Goal: Information Seeking & Learning: Learn about a topic

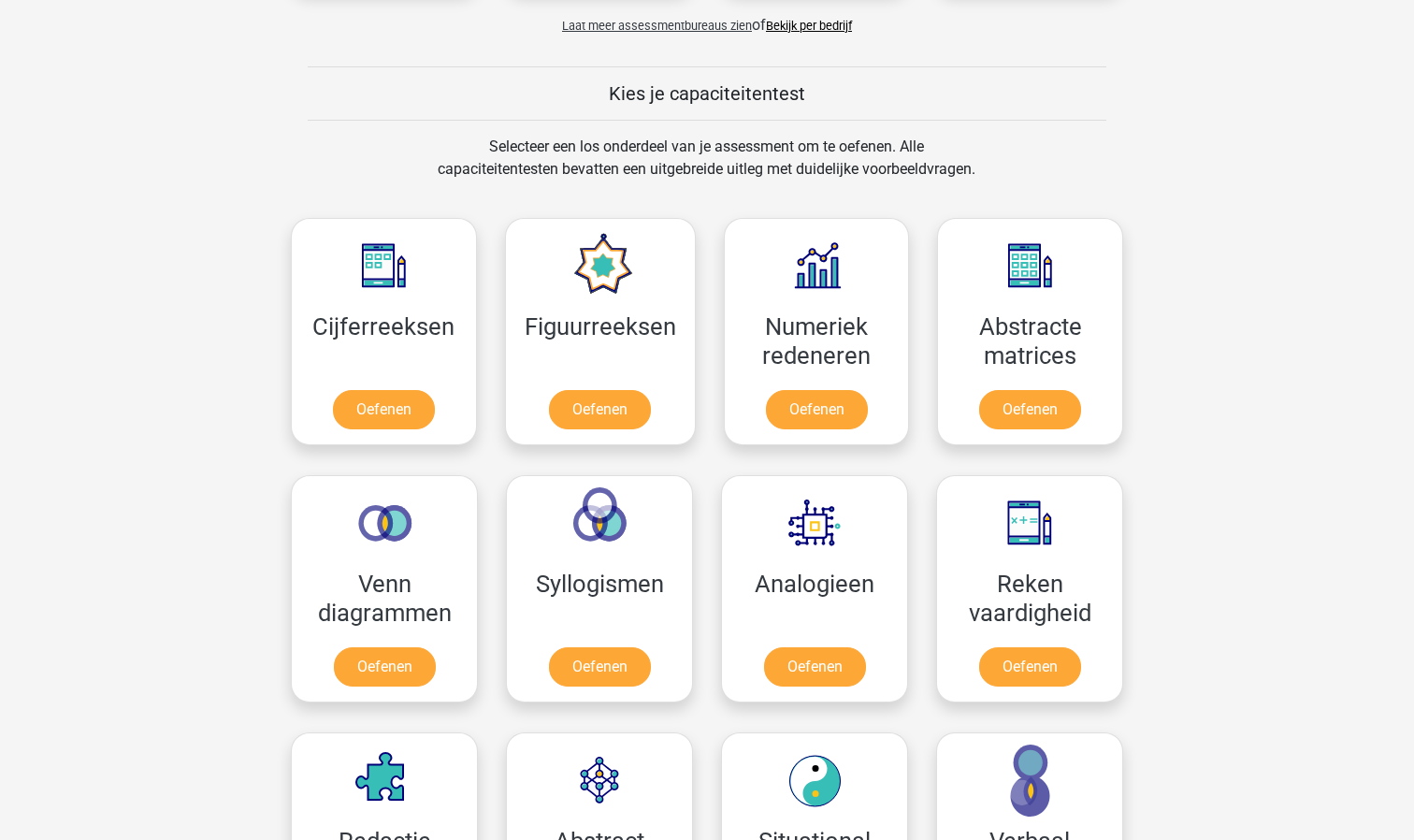
scroll to position [631, 0]
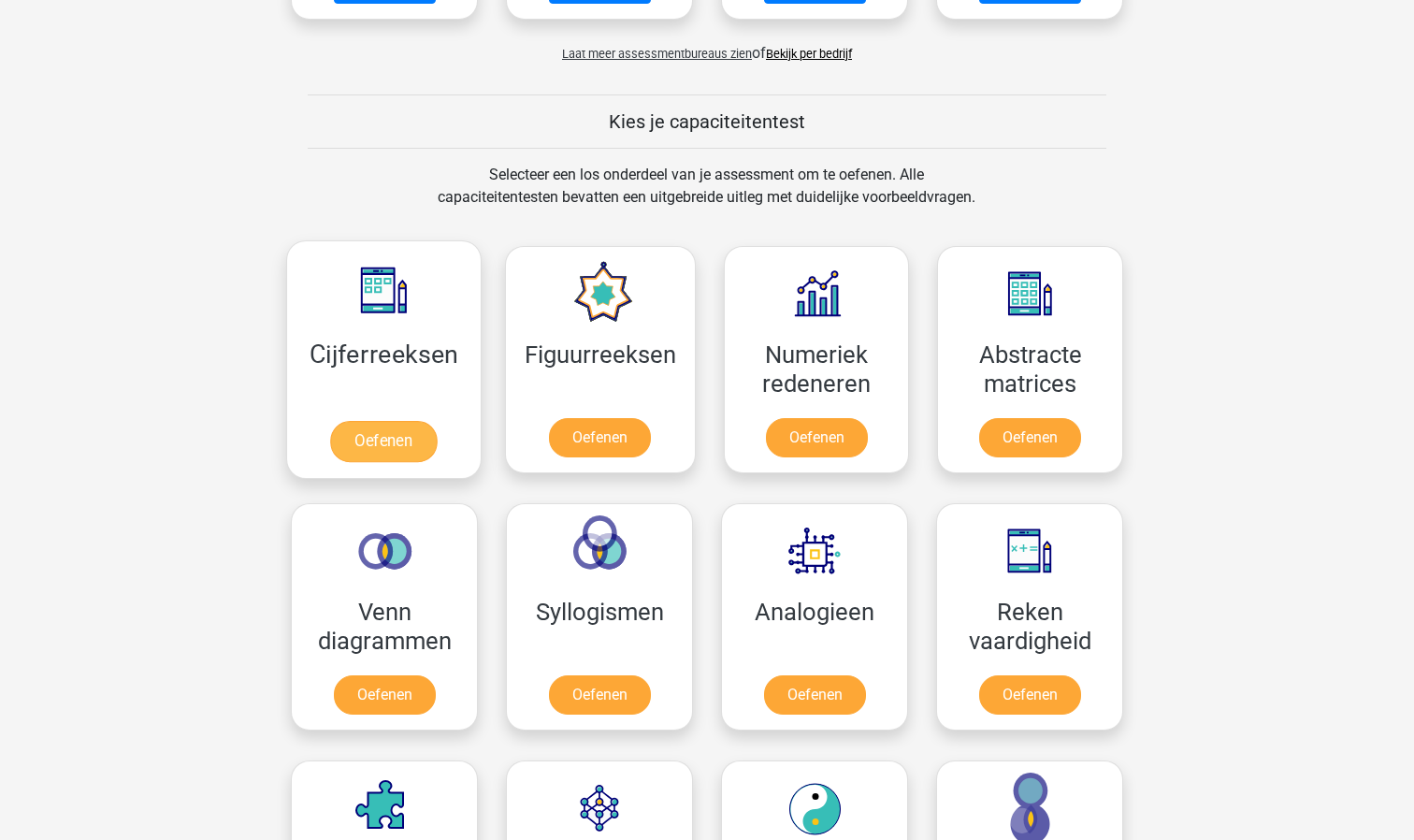
click at [399, 433] on link "Oefenen" at bounding box center [384, 442] width 107 height 41
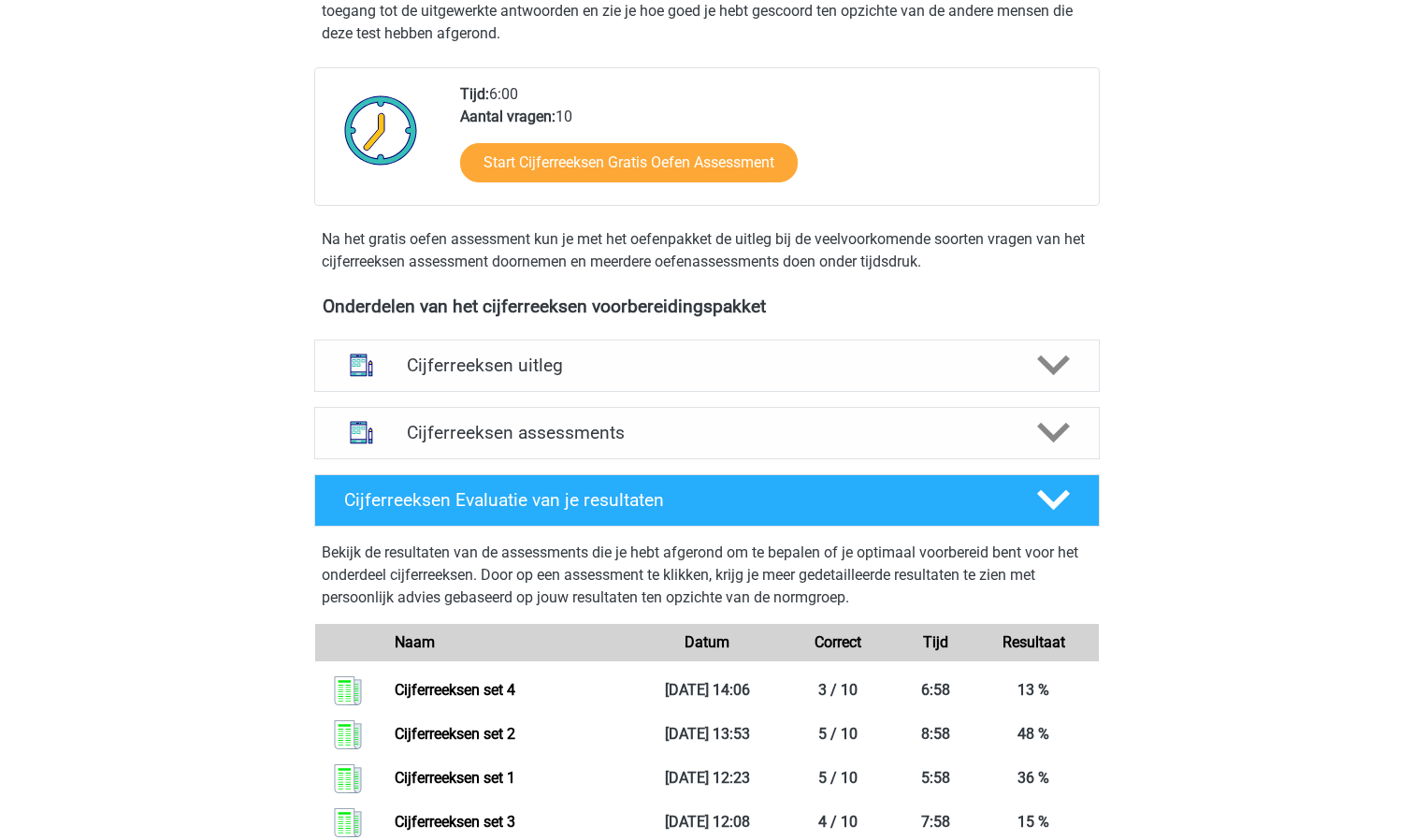
scroll to position [628, 0]
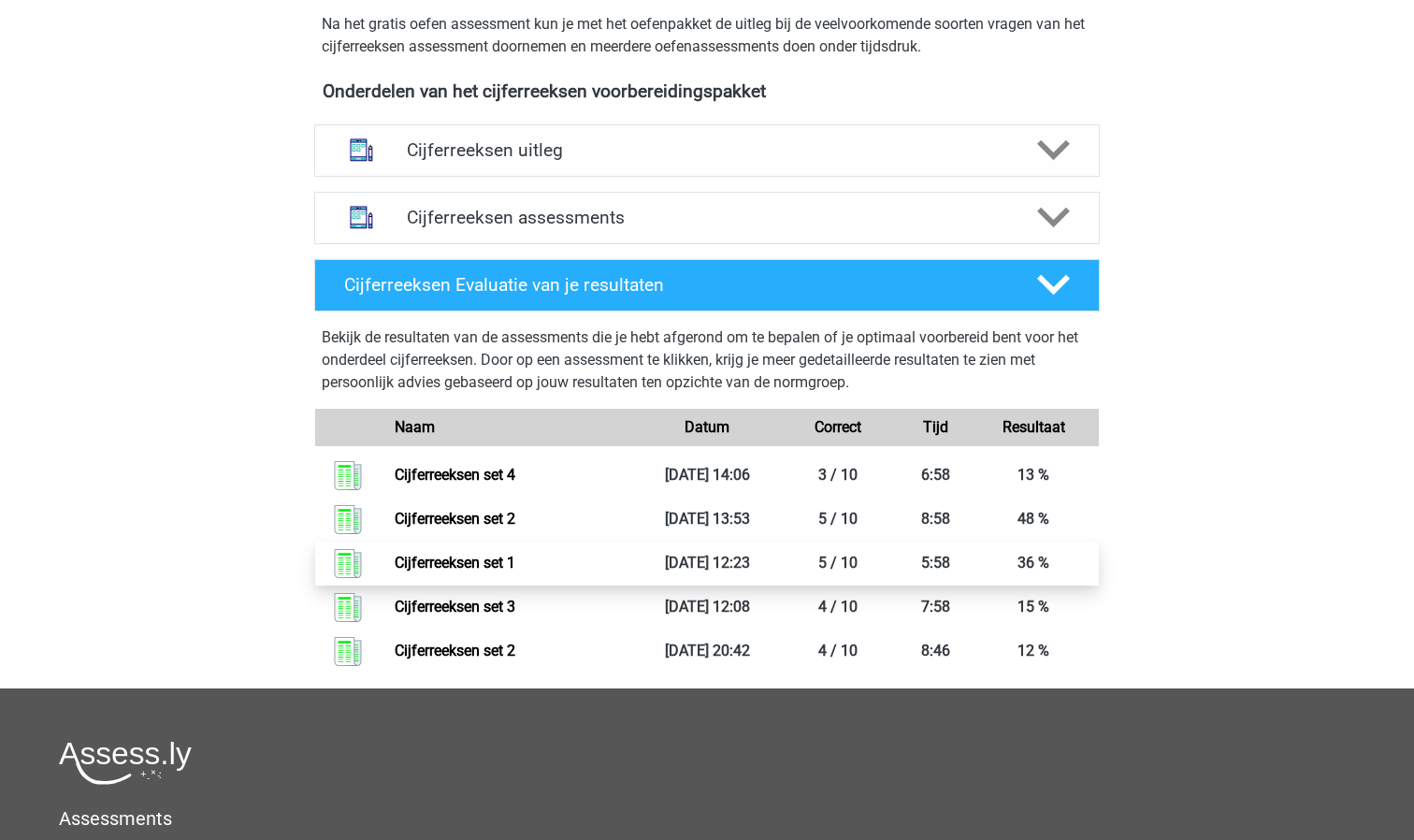
click at [481, 571] on link "Cijferreeksen set 1" at bounding box center [455, 562] width 121 height 18
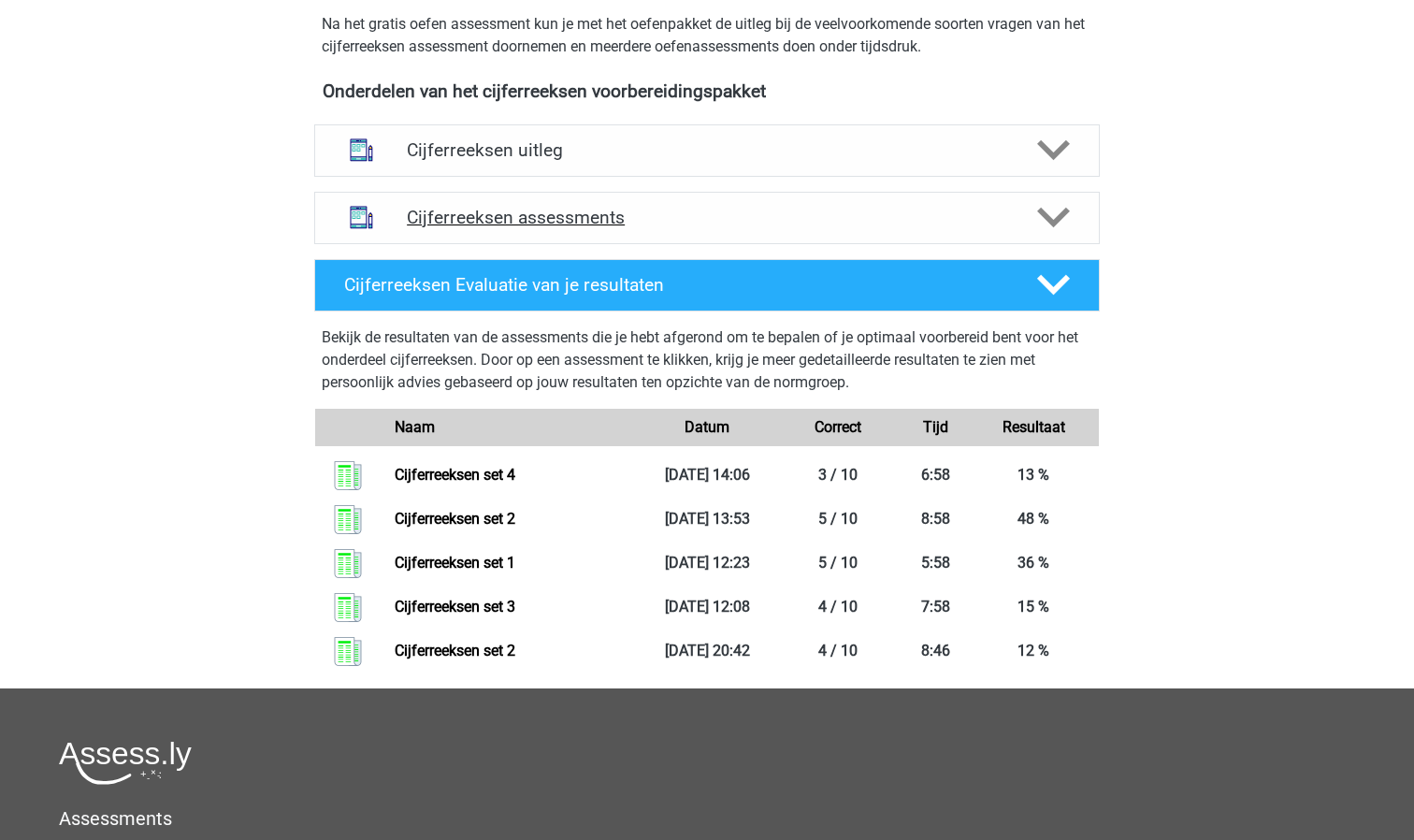
click at [639, 227] on div "Cijferreeksen assessments" at bounding box center [707, 218] width 786 height 52
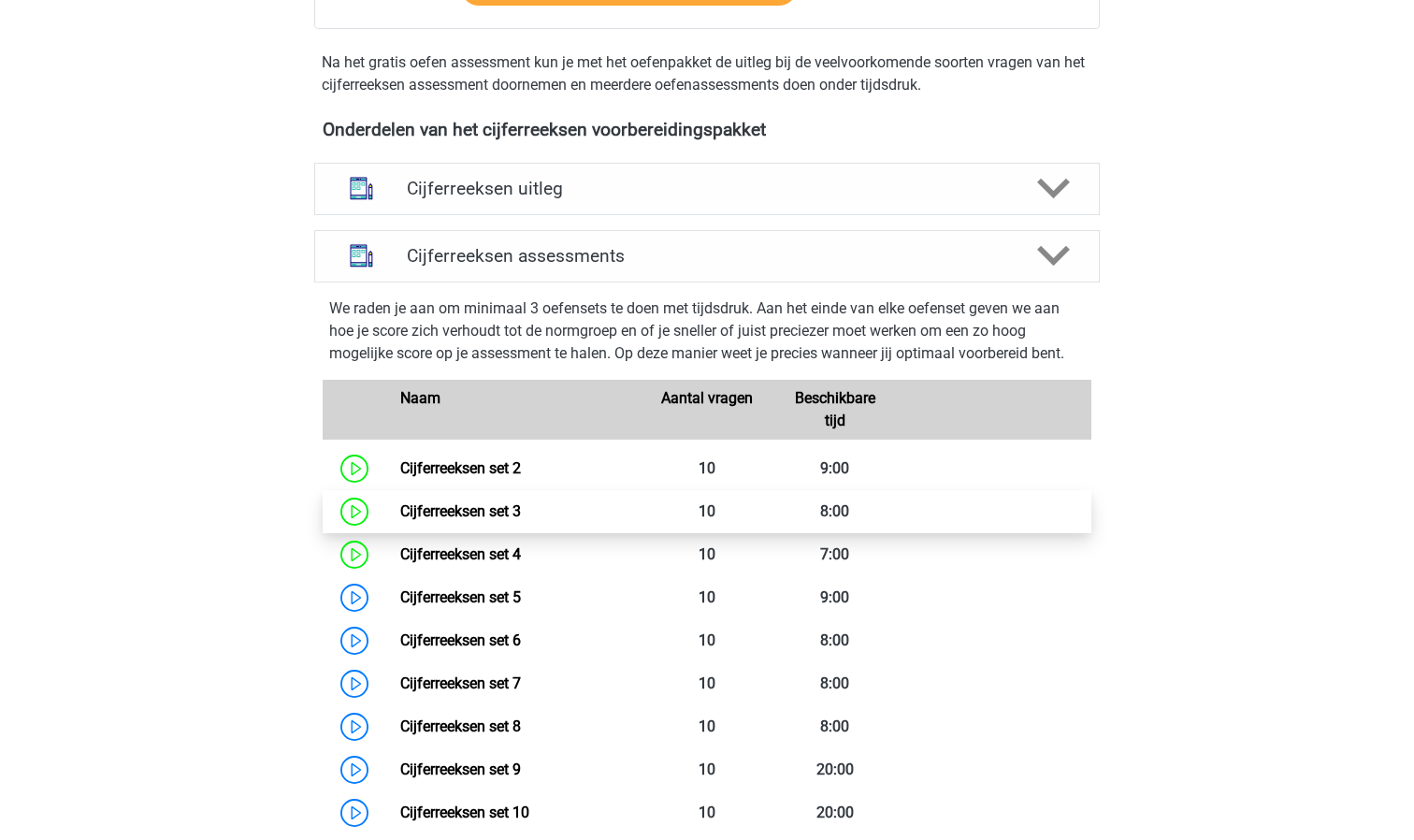
scroll to position [587, 0]
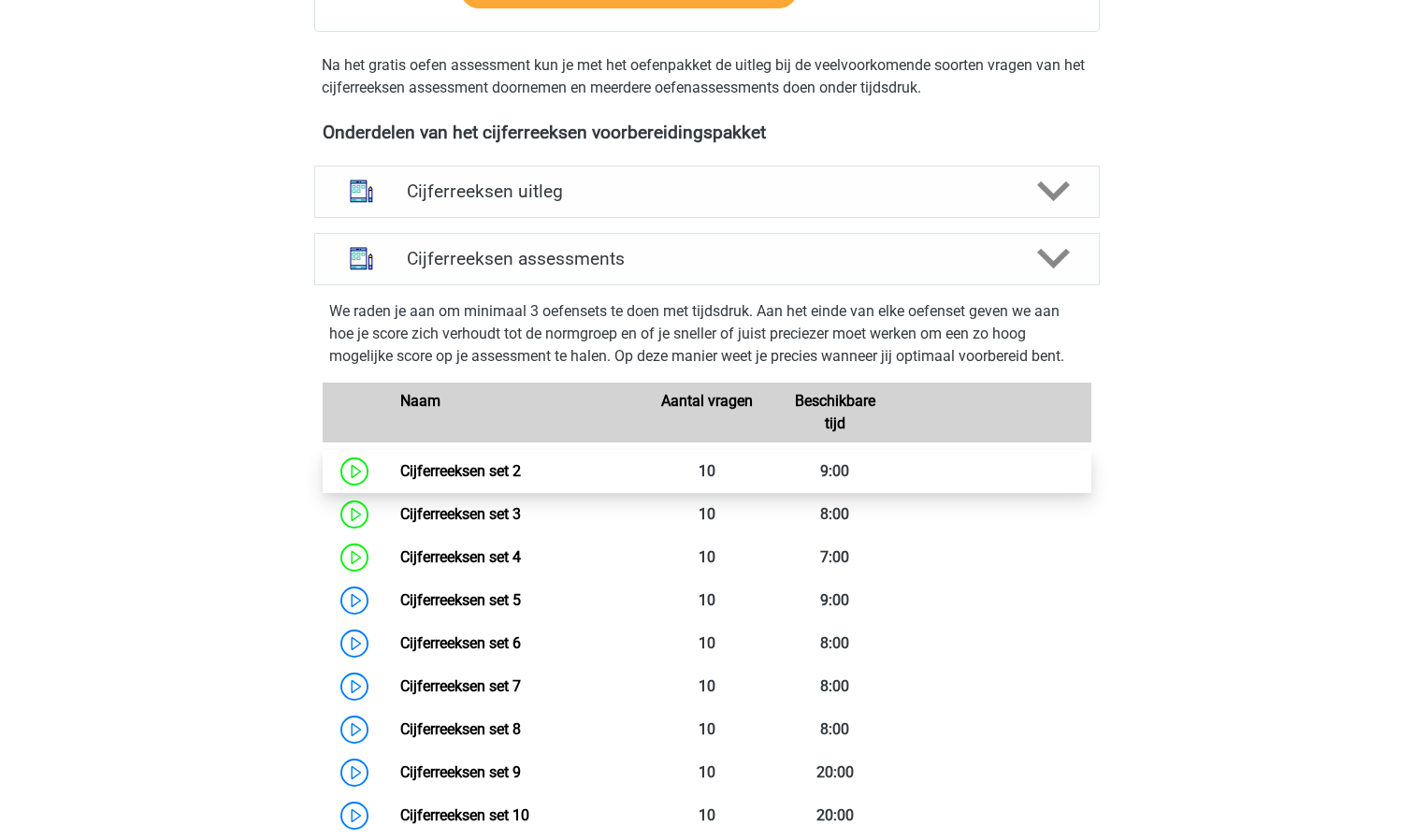
click at [516, 480] on link "Cijferreeksen set 2" at bounding box center [460, 471] width 121 height 18
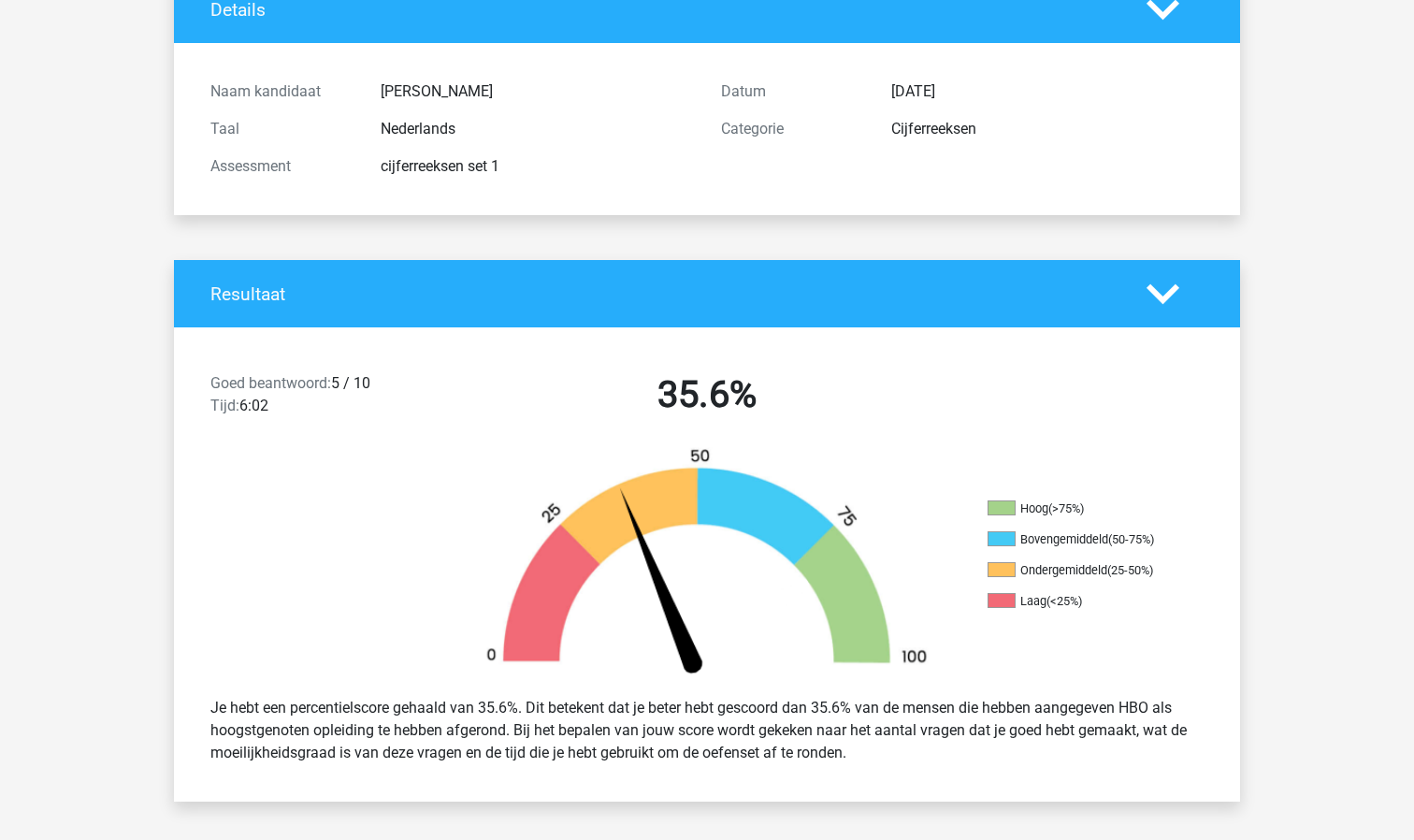
scroll to position [169, 0]
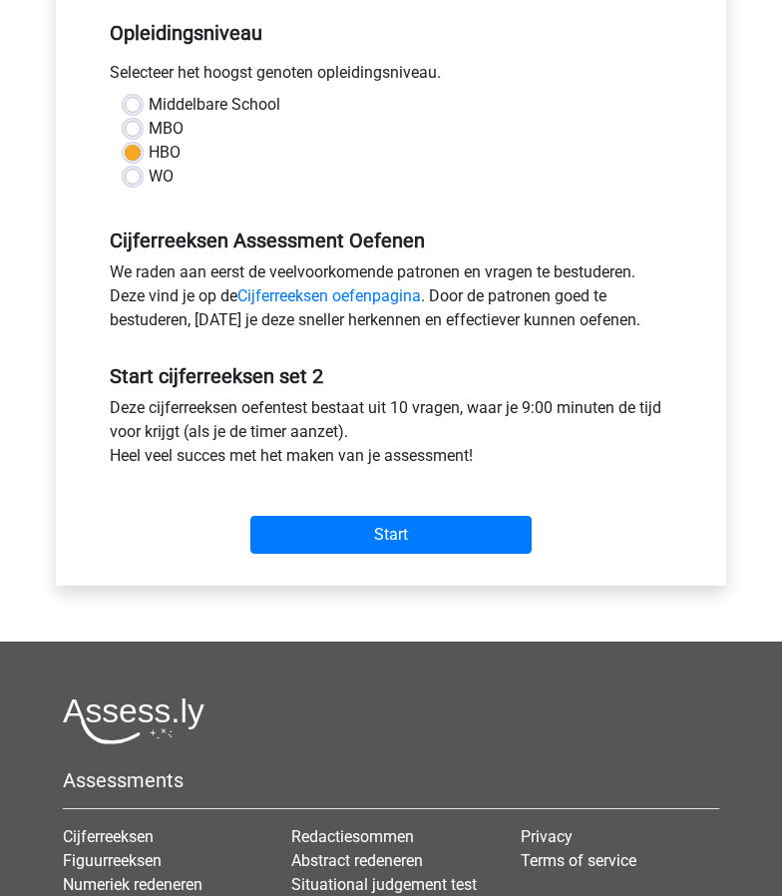
scroll to position [374, 0]
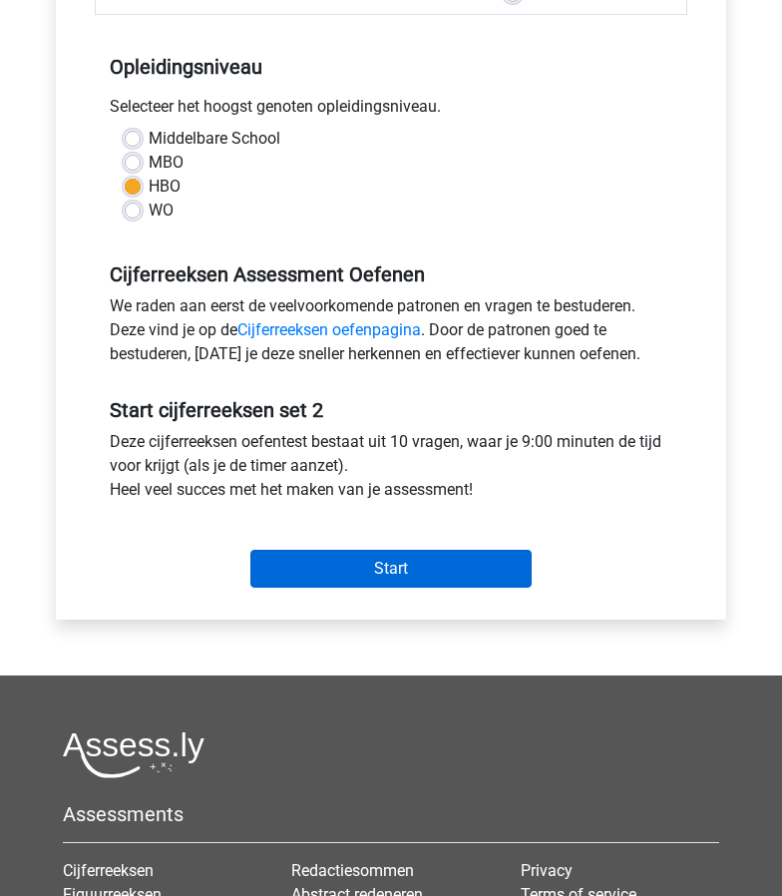
click at [382, 558] on input "Start" at bounding box center [390, 569] width 281 height 38
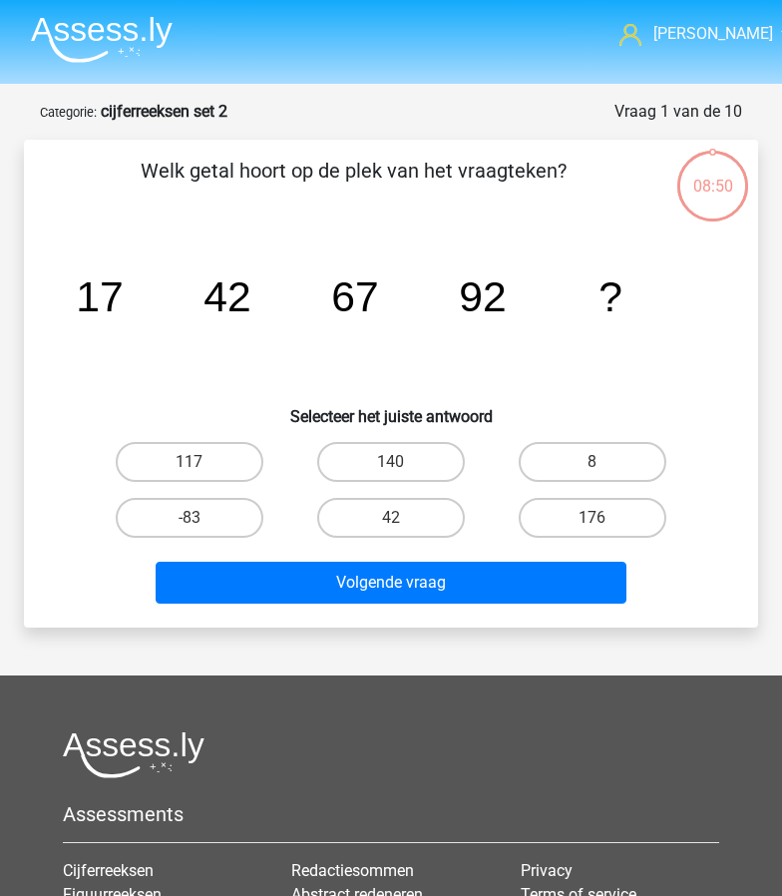
click at [200, 464] on input "117" at bounding box center [196, 468] width 13 height 13
radio input "true"
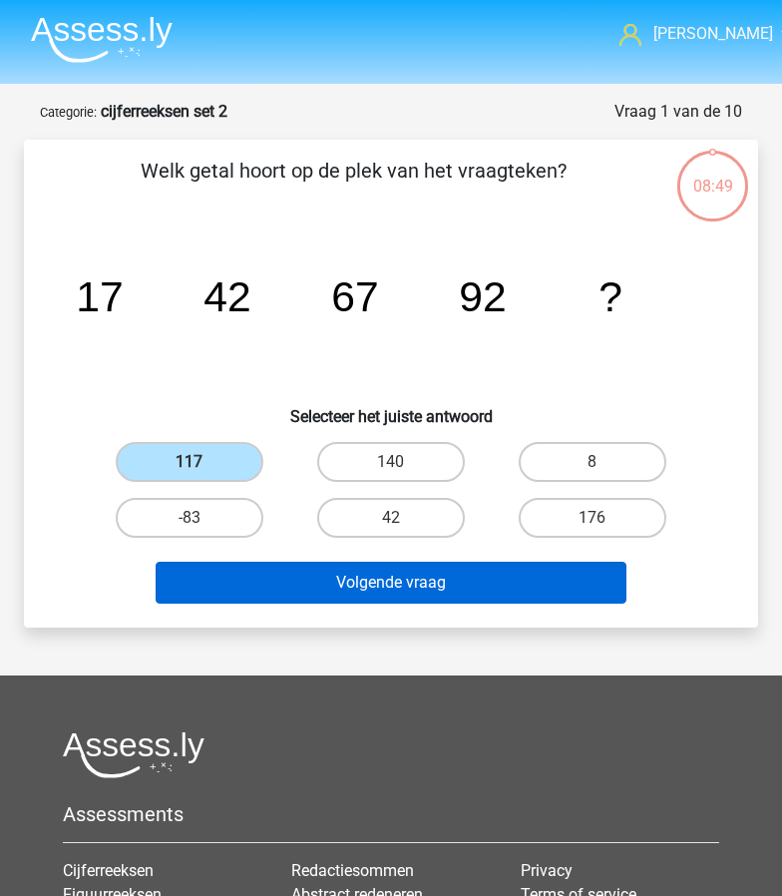
click at [350, 570] on button "Volgende vraag" at bounding box center [391, 583] width 471 height 42
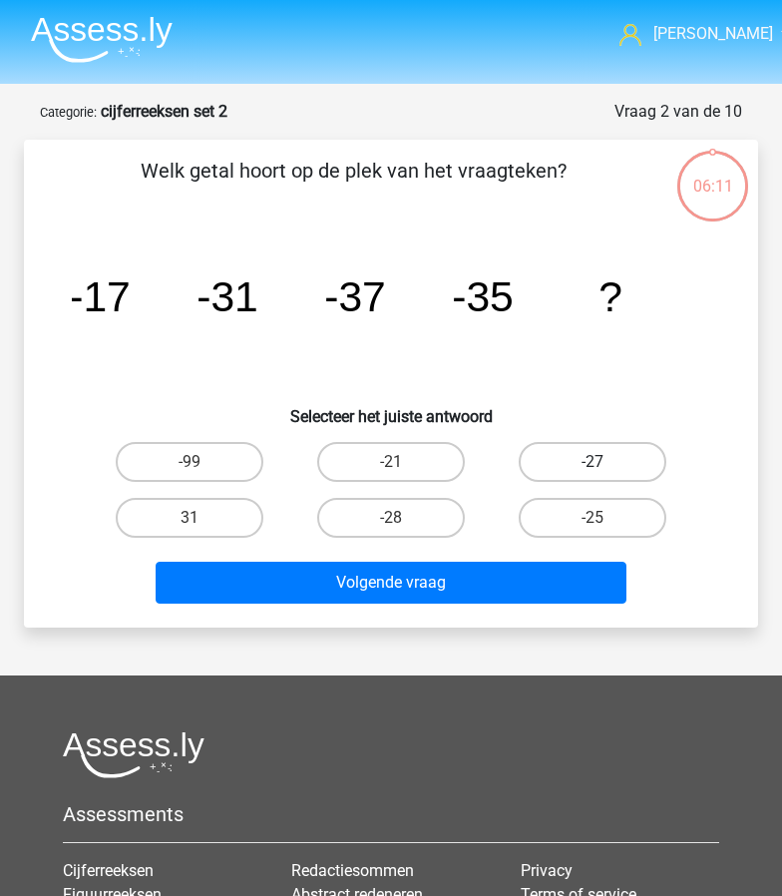
click at [602, 457] on label "-27" at bounding box center [593, 462] width 149 height 40
click at [602, 462] on input "-27" at bounding box center [599, 468] width 13 height 13
radio input "true"
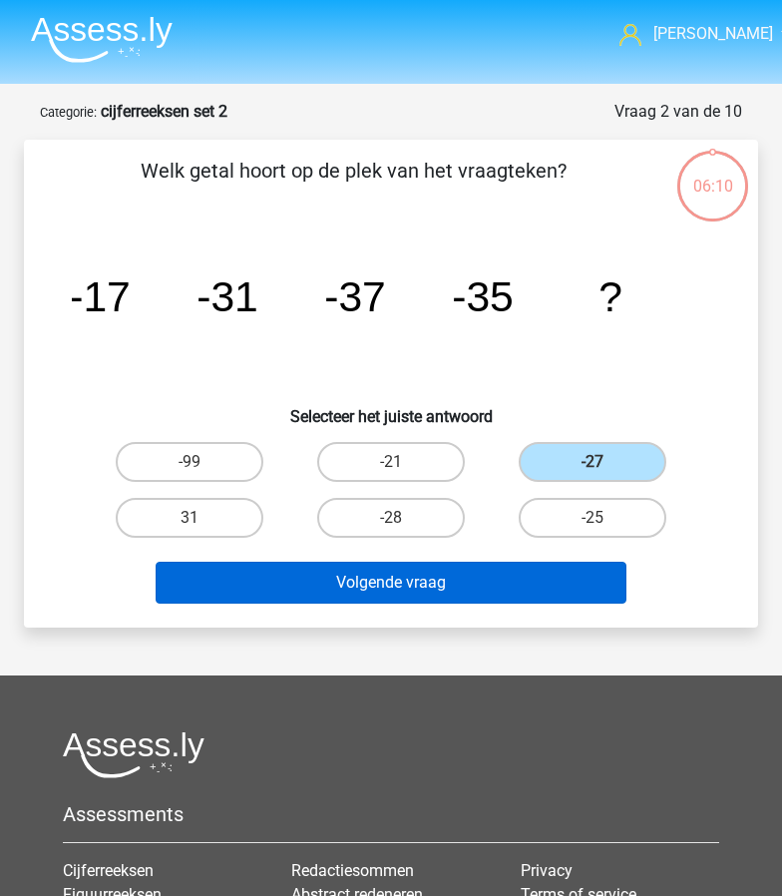
click at [506, 577] on button "Volgende vraag" at bounding box center [391, 583] width 471 height 42
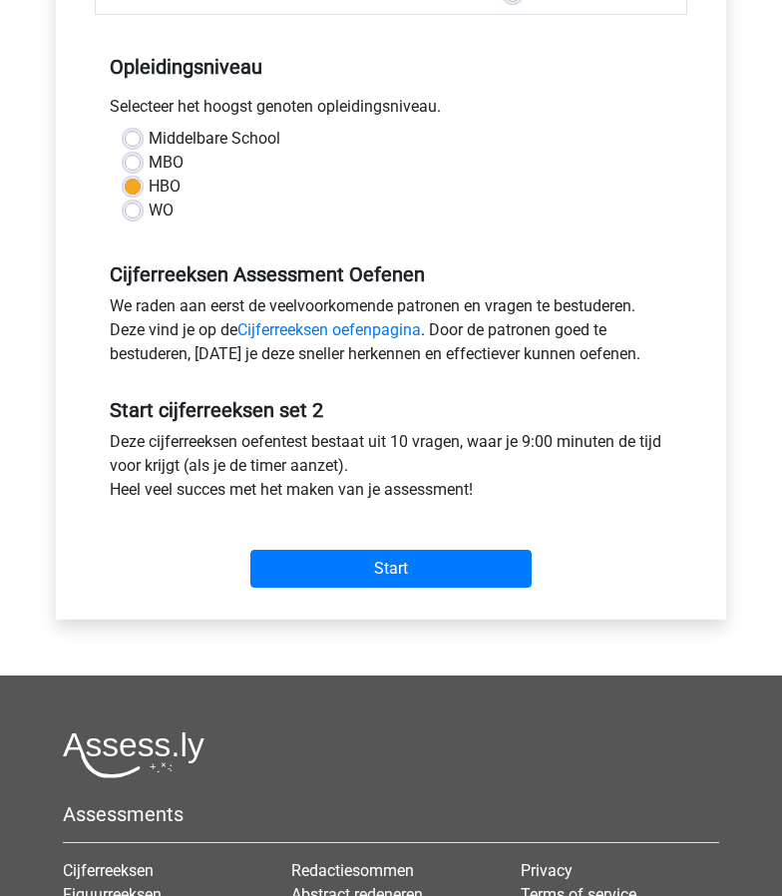
scroll to position [336, 0]
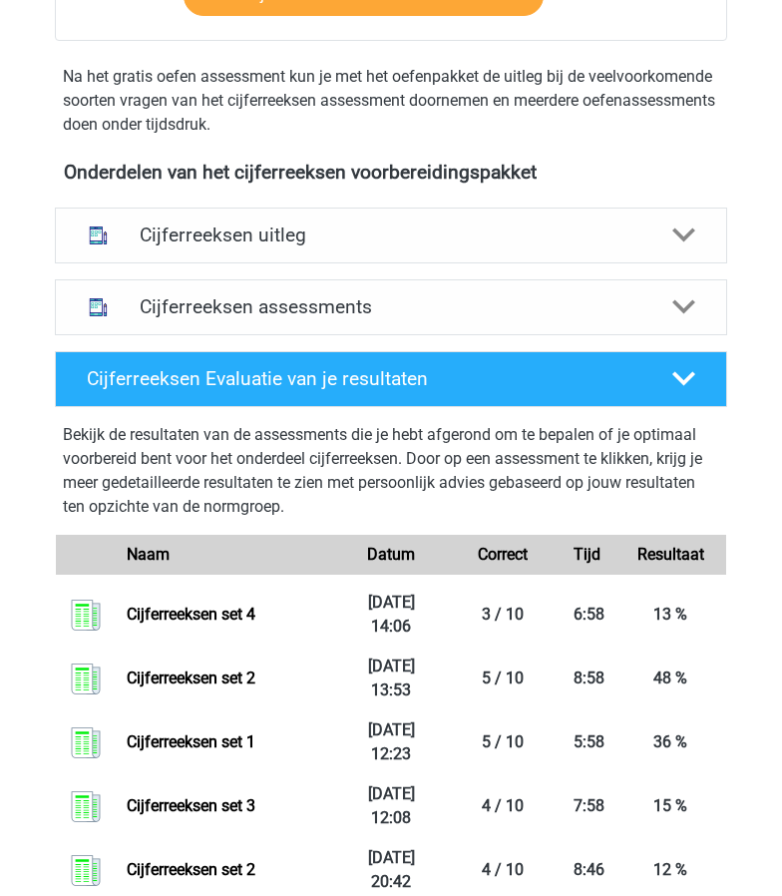
scroll to position [916, 0]
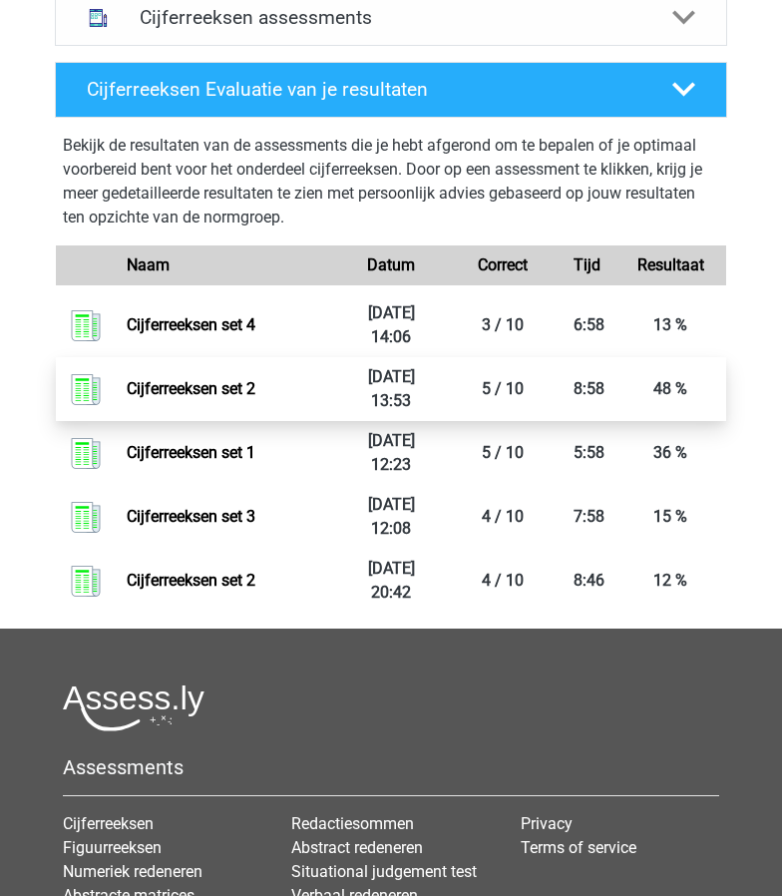
click at [189, 379] on link "Cijferreeksen set 2" at bounding box center [191, 388] width 129 height 19
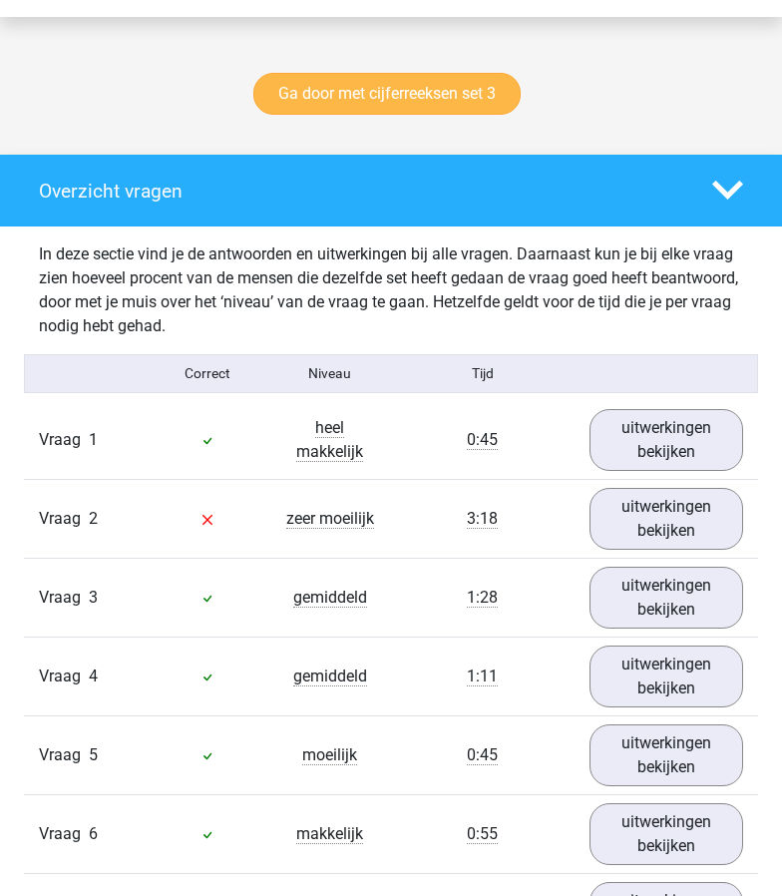
scroll to position [1280, 0]
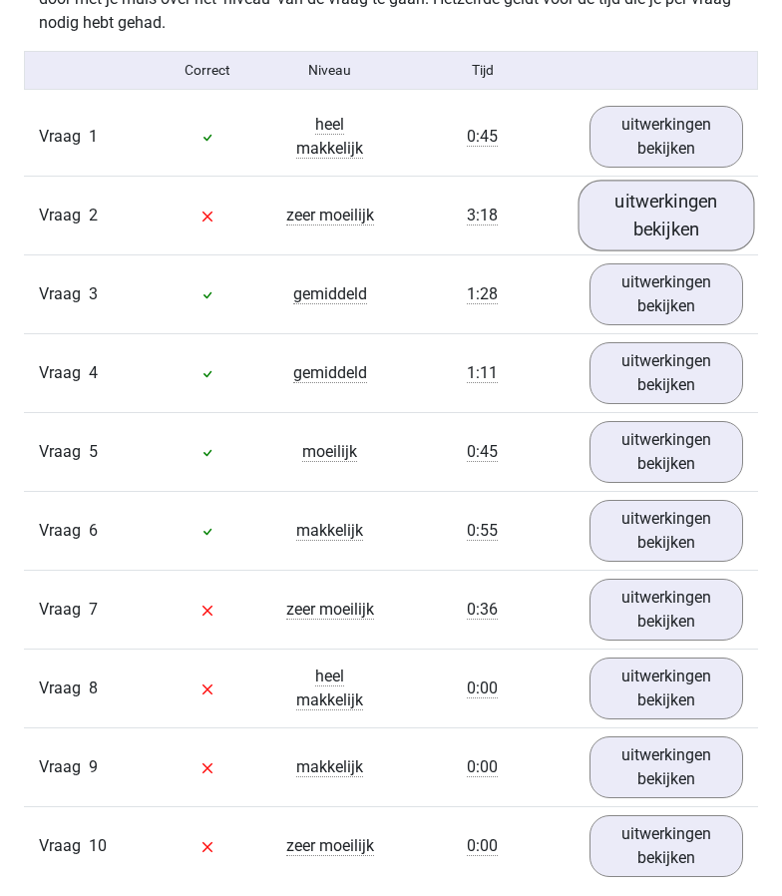
click at [638, 201] on link "uitwerkingen bekijken" at bounding box center [666, 215] width 177 height 71
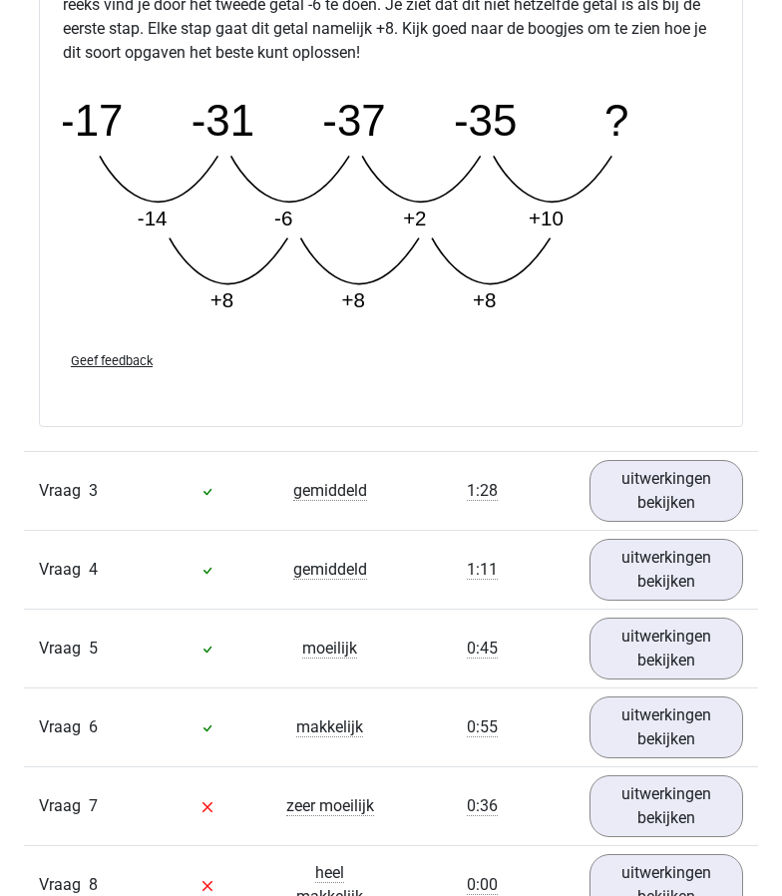
scroll to position [2044, 0]
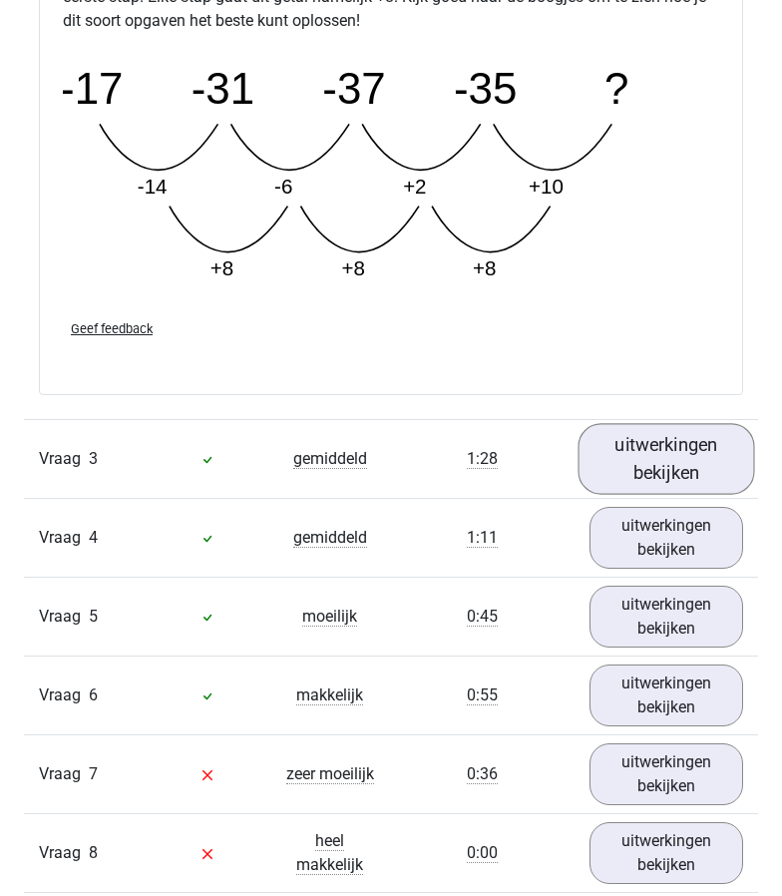
click at [683, 460] on link "uitwerkingen bekijken" at bounding box center [666, 459] width 177 height 71
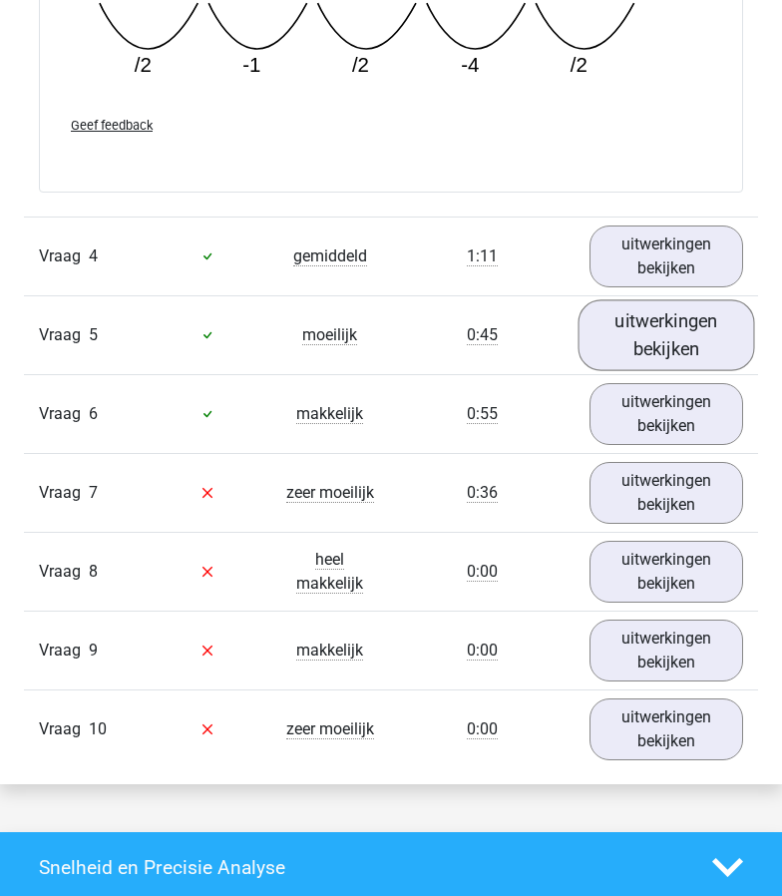
scroll to position [3214, 0]
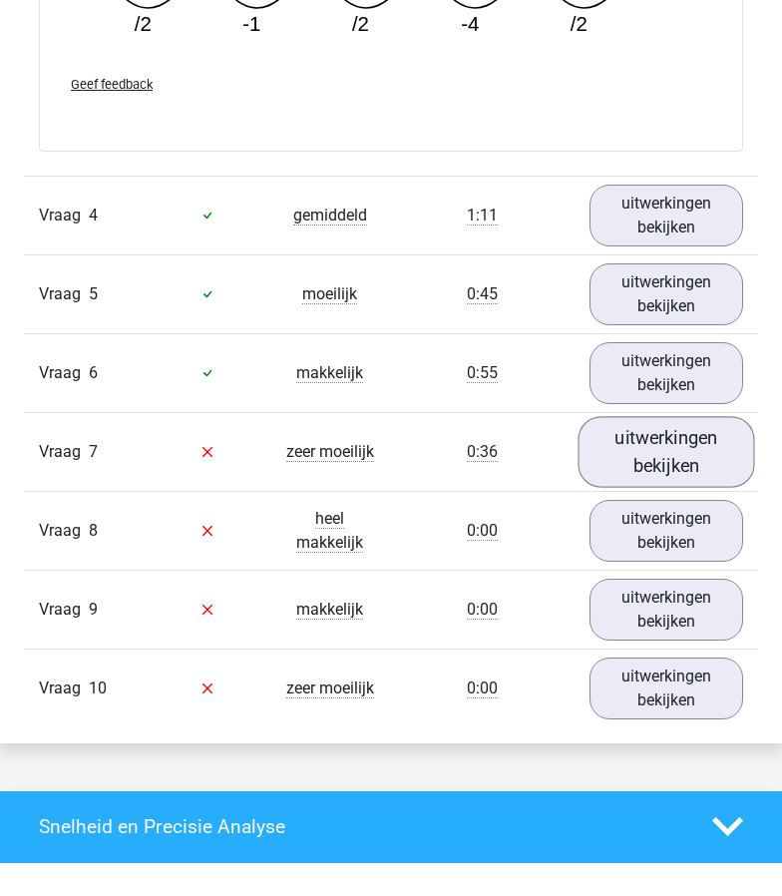
click at [645, 440] on link "uitwerkingen bekijken" at bounding box center [666, 451] width 177 height 71
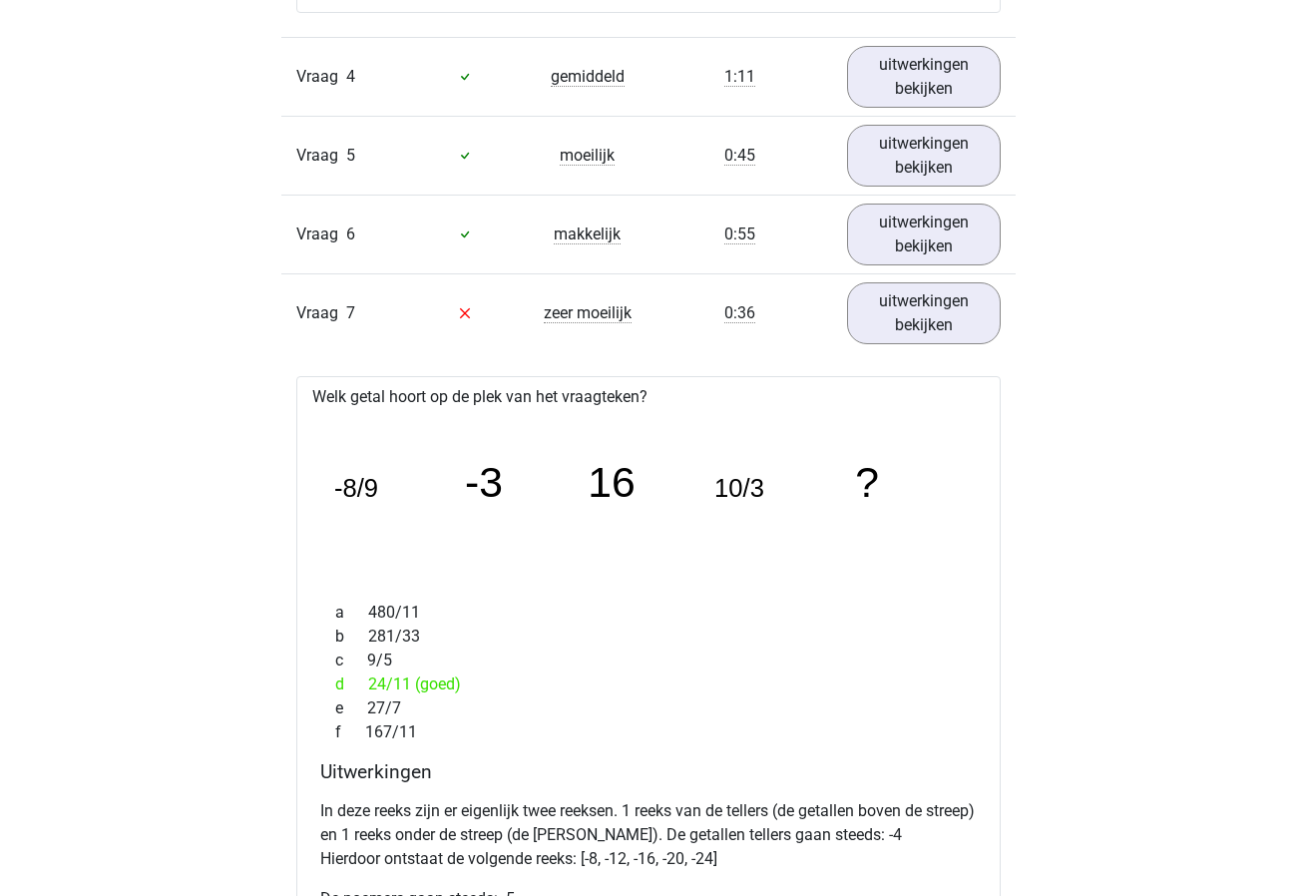
scroll to position [3300, 0]
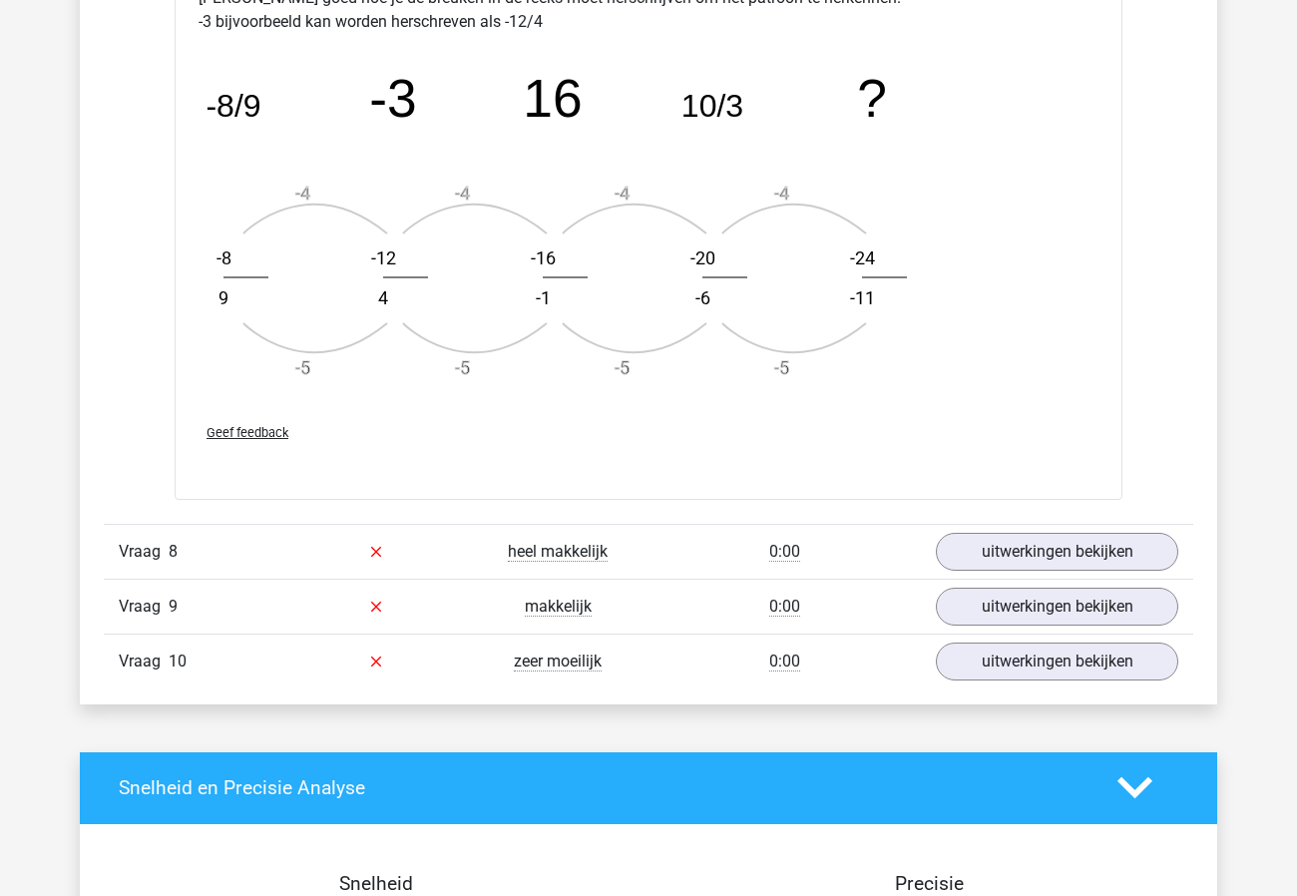
scroll to position [3974, 0]
